Goal: Task Accomplishment & Management: Manage account settings

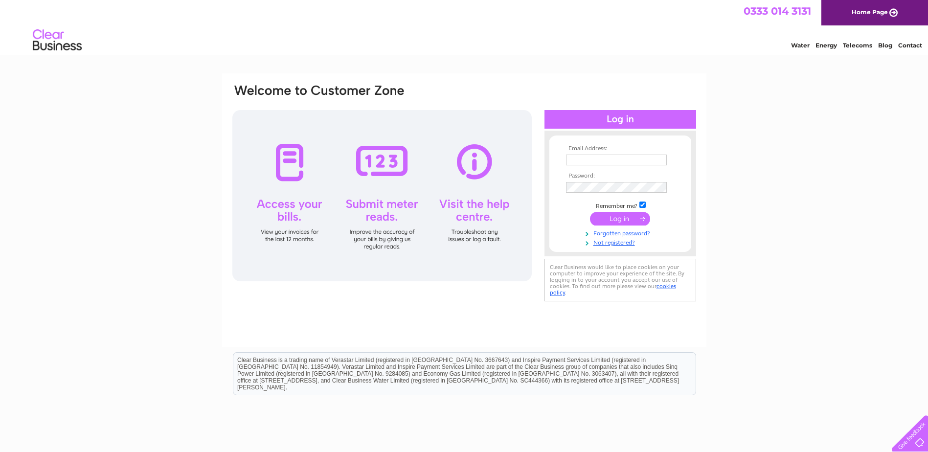
type input "orders@ashgatehospicecare.org.uk"
click at [614, 228] on link "Forgotten password?" at bounding box center [621, 232] width 111 height 9
click at [616, 219] on input "submit" at bounding box center [620, 219] width 60 height 14
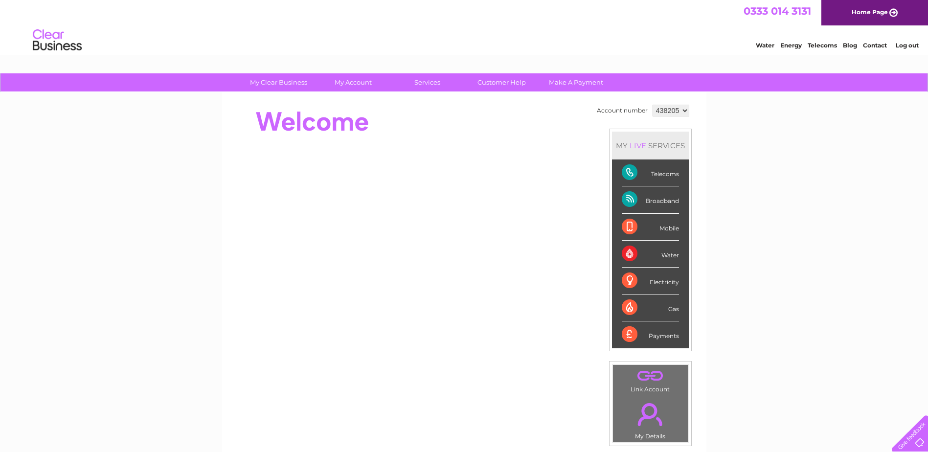
click at [650, 177] on div "Telecoms" at bounding box center [649, 172] width 57 height 27
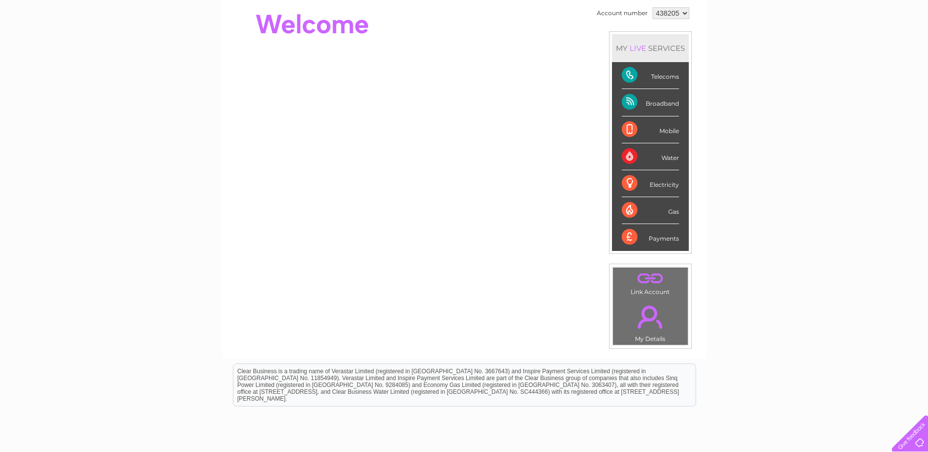
scroll to position [98, 0]
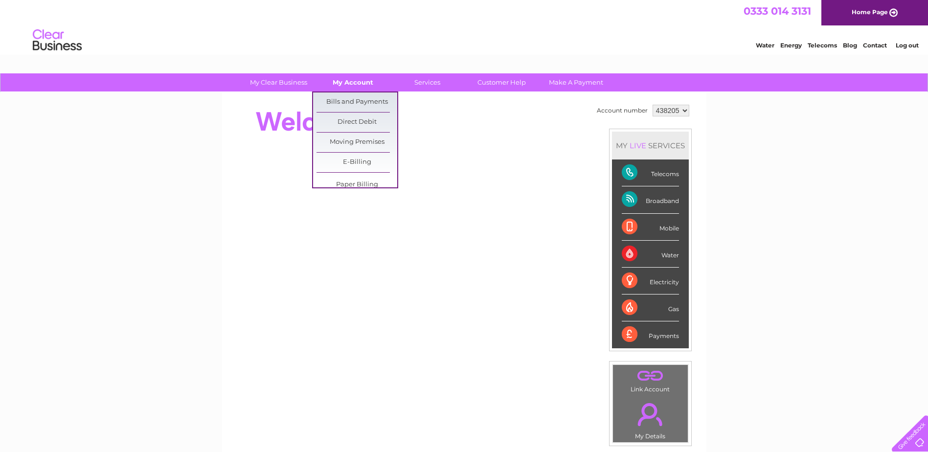
click at [357, 85] on link "My Account" at bounding box center [352, 82] width 81 height 18
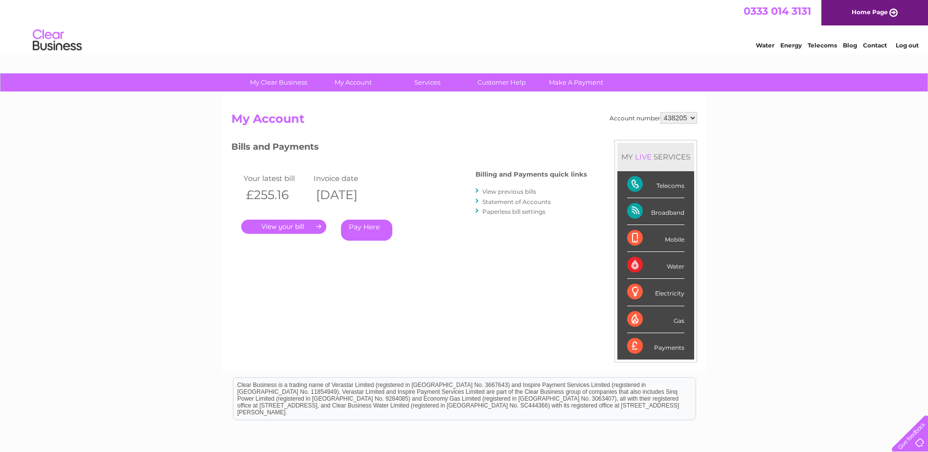
click at [255, 227] on link "." at bounding box center [283, 227] width 85 height 14
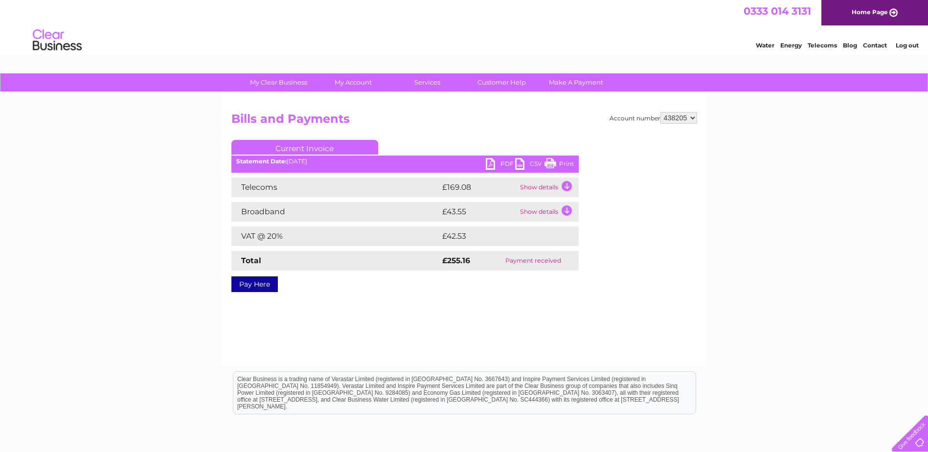
click at [567, 208] on td "Show details" at bounding box center [547, 212] width 61 height 20
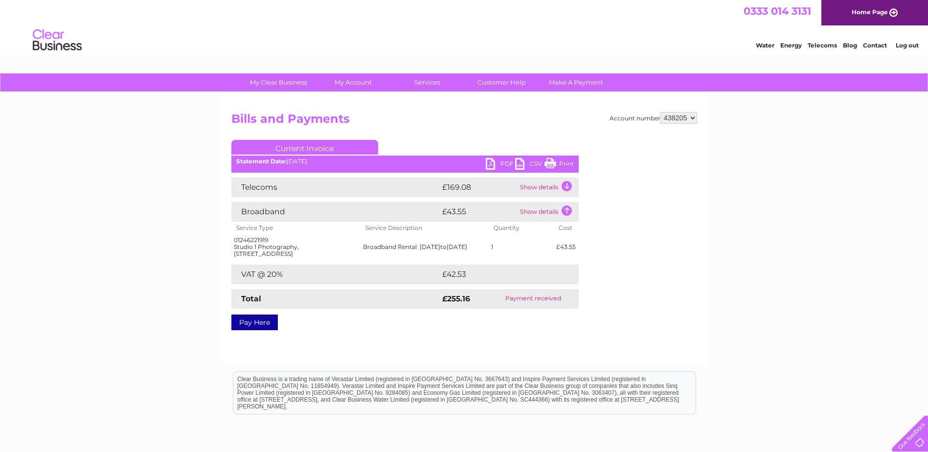
click at [567, 208] on td "Show details" at bounding box center [547, 212] width 61 height 20
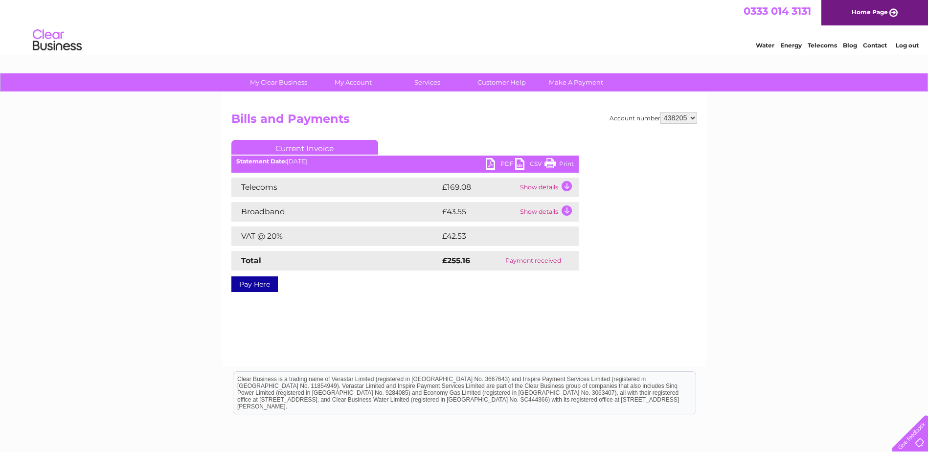
click at [572, 187] on td "Show details" at bounding box center [547, 187] width 61 height 20
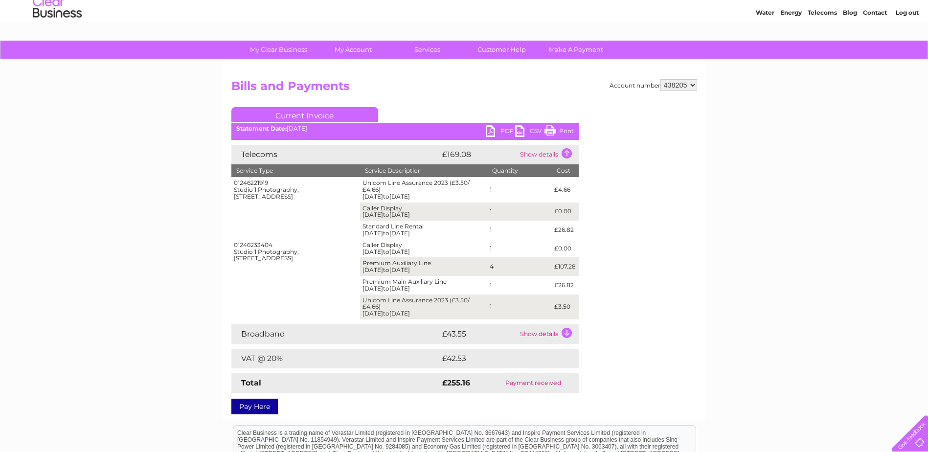
scroll to position [49, 0]
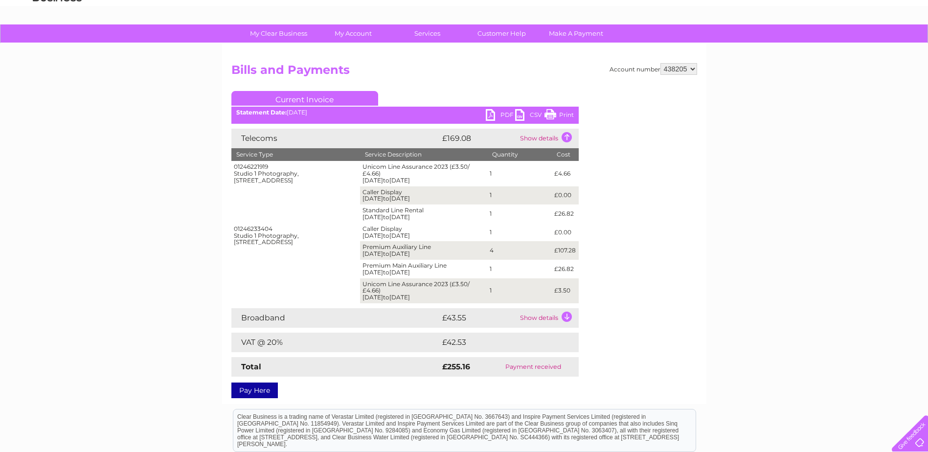
click at [529, 118] on link "CSV" at bounding box center [529, 116] width 29 height 14
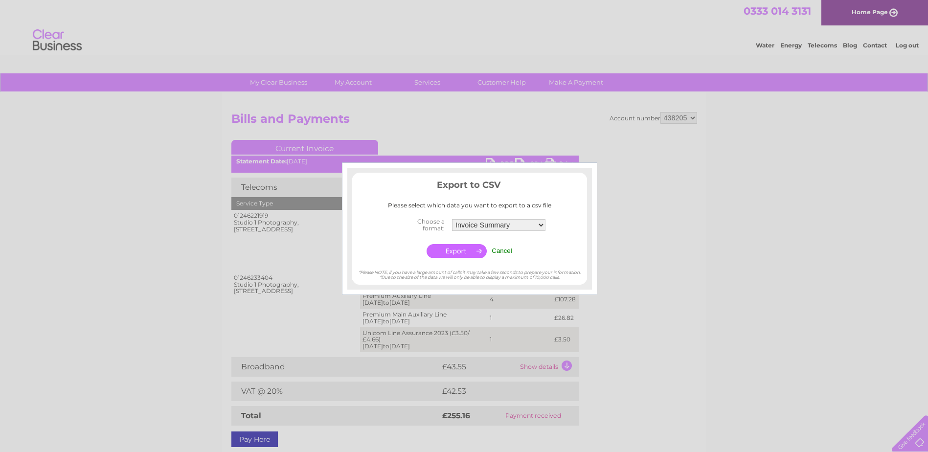
click at [529, 221] on select "Invoice Summary Telecoms Call Summary Service Charge Summary" at bounding box center [498, 225] width 93 height 12
click at [451, 219] on select "Invoice Summary Telecoms Call Summary Service Charge Summary" at bounding box center [498, 225] width 94 height 13
click at [469, 246] on input "button" at bounding box center [456, 251] width 60 height 14
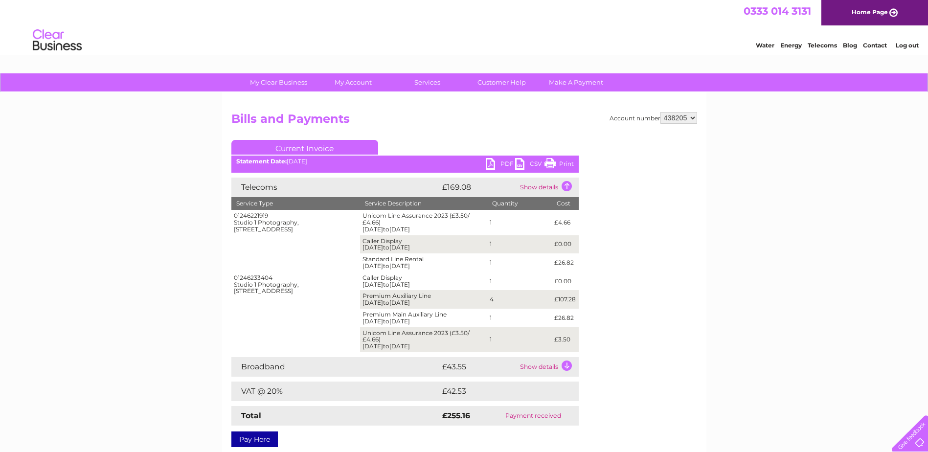
click at [528, 164] on link "CSV" at bounding box center [529, 165] width 29 height 14
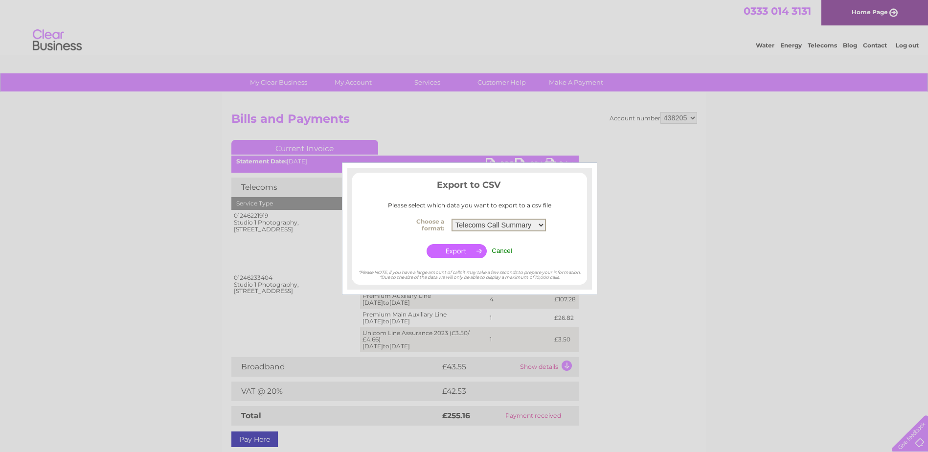
click at [497, 222] on select "Invoice Summary Telecoms Call Summary Service Charge Summary" at bounding box center [498, 225] width 94 height 13
select select "4"
click at [451, 219] on select "Invoice Summary Telecoms Call Summary Service Charge Summary" at bounding box center [498, 225] width 94 height 13
click at [470, 252] on input "button" at bounding box center [456, 251] width 60 height 14
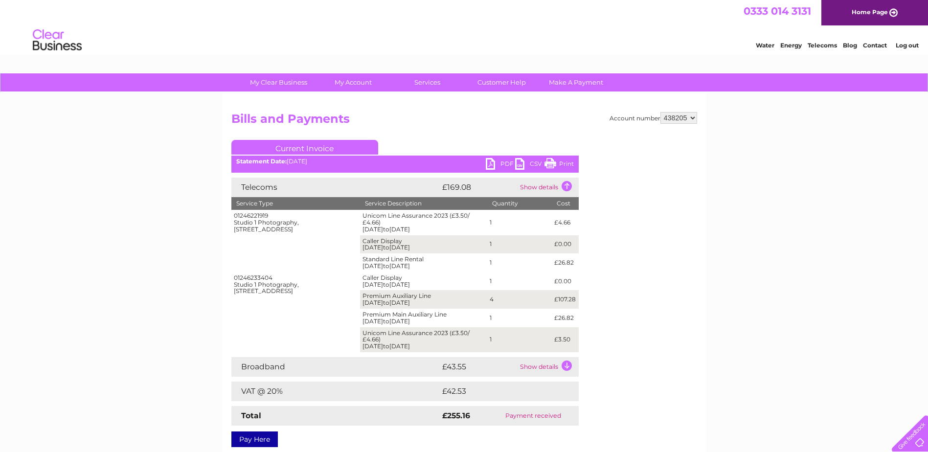
drag, startPoint x: 405, startPoint y: 59, endPoint x: 400, endPoint y: 55, distance: 6.0
click at [405, 57] on html "0333 014 3131 Home Page Water Energy Telecoms Blog Contact Log out" at bounding box center [464, 28] width 928 height 57
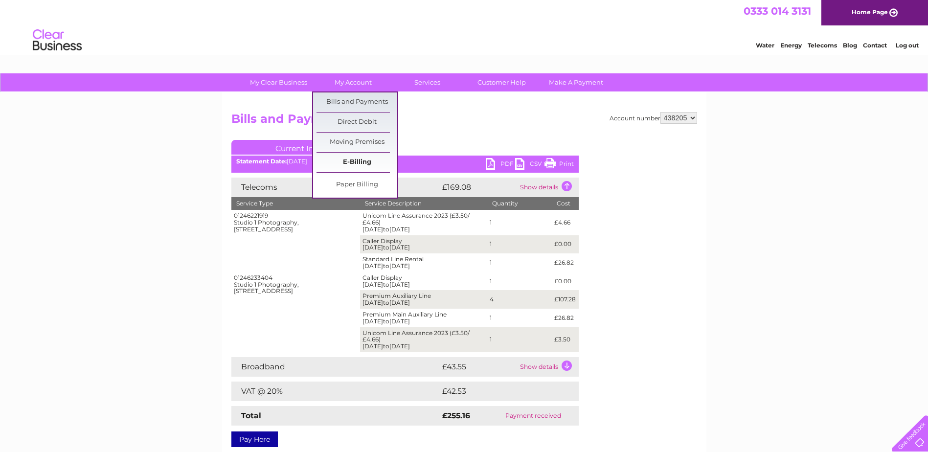
click at [353, 157] on link "E-Billing" at bounding box center [356, 163] width 81 height 20
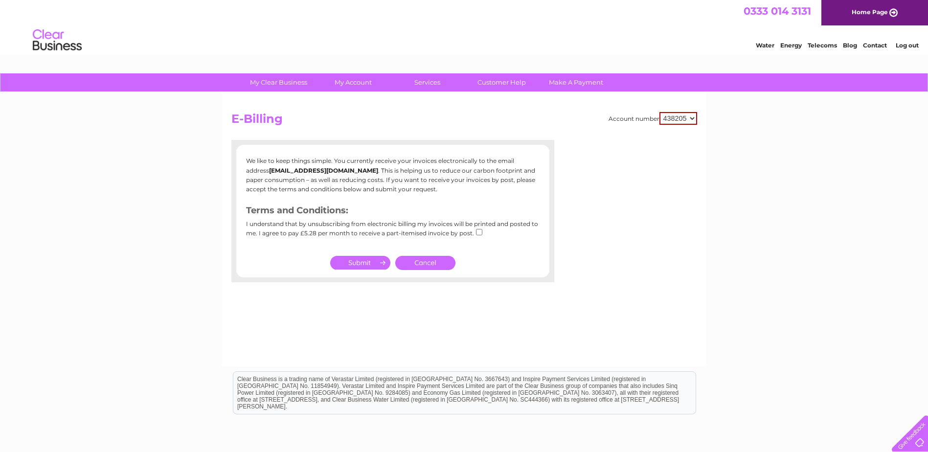
click at [376, 264] on input "submit" at bounding box center [360, 263] width 60 height 14
click at [418, 264] on link "Cancel" at bounding box center [425, 263] width 60 height 14
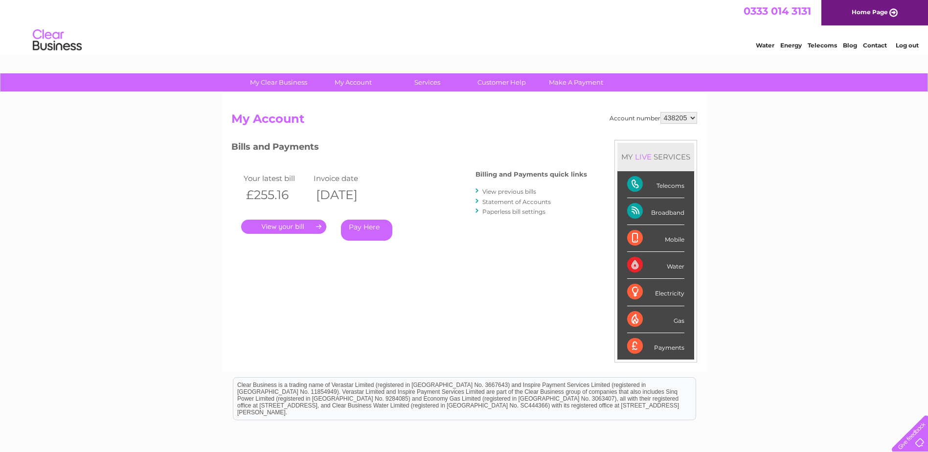
click at [678, 119] on select "438205 441988" at bounding box center [678, 118] width 37 height 12
